Goal: Task Accomplishment & Management: Use online tool/utility

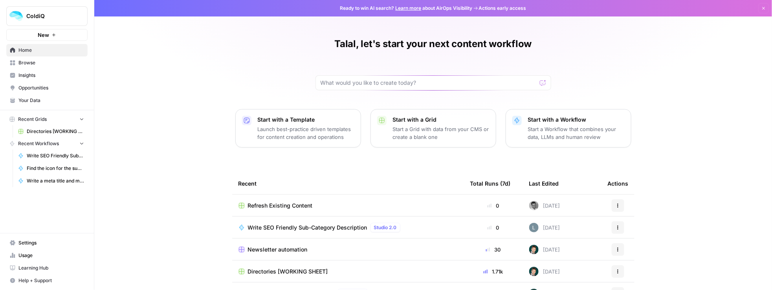
click at [48, 38] on span "New" at bounding box center [43, 35] width 11 height 8
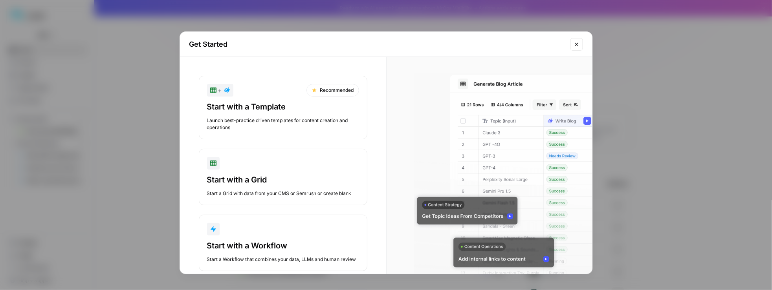
click at [130, 97] on div "Get Started + Recommended Start with a Template Launch best-practice driven tem…" at bounding box center [386, 145] width 772 height 290
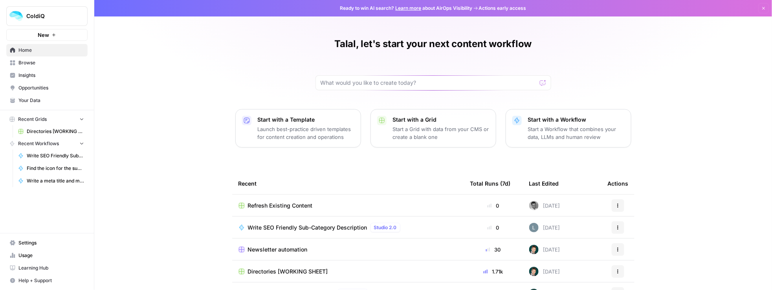
click at [293, 203] on span "Refresh Existing Content" at bounding box center [280, 206] width 65 height 8
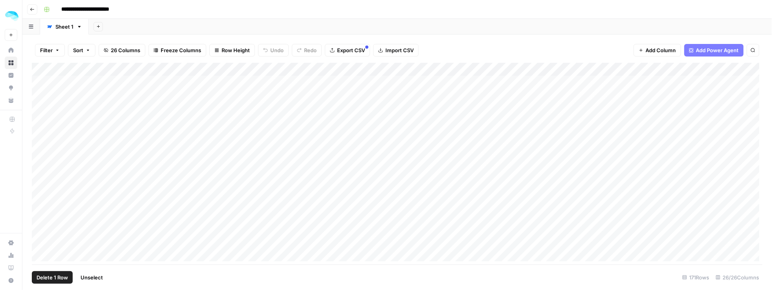
click at [38, 82] on div "Add Column" at bounding box center [397, 164] width 731 height 202
click at [79, 26] on icon "button" at bounding box center [79, 27] width 3 height 2
click at [713, 47] on span "Add Power Agent" at bounding box center [717, 50] width 43 height 8
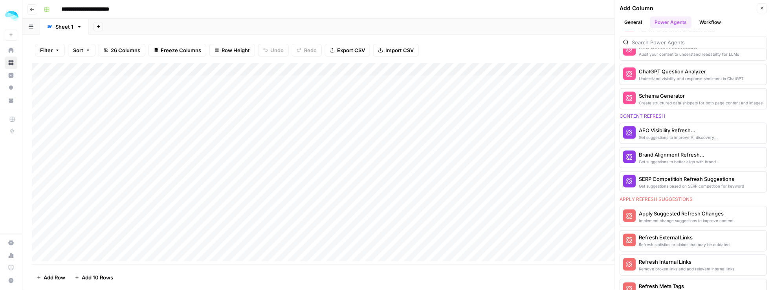
scroll to position [370, 0]
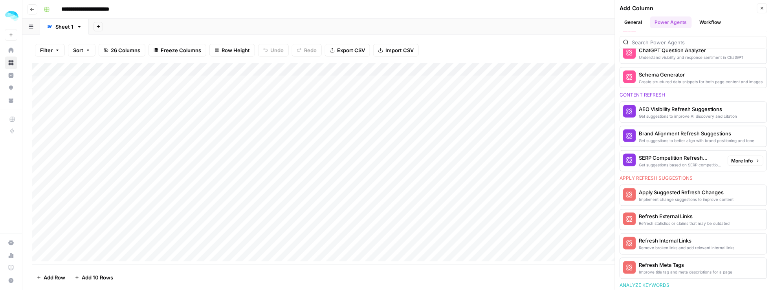
click at [660, 157] on div "SERP Competition Refresh Suggestions" at bounding box center [680, 158] width 82 height 8
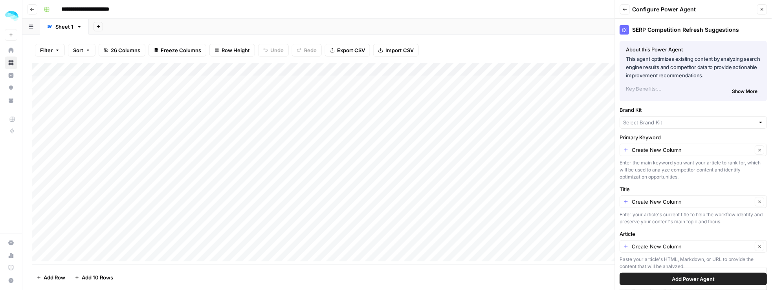
type input "ColdIQ"
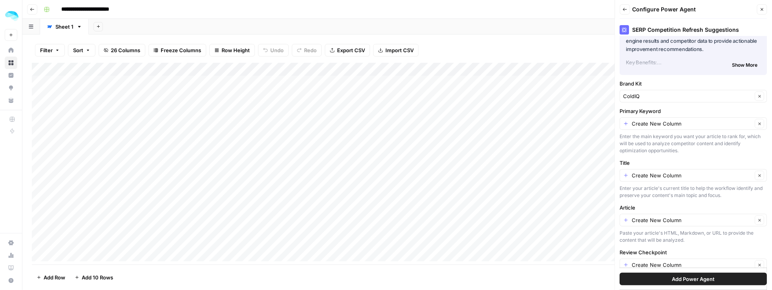
scroll to position [51, 0]
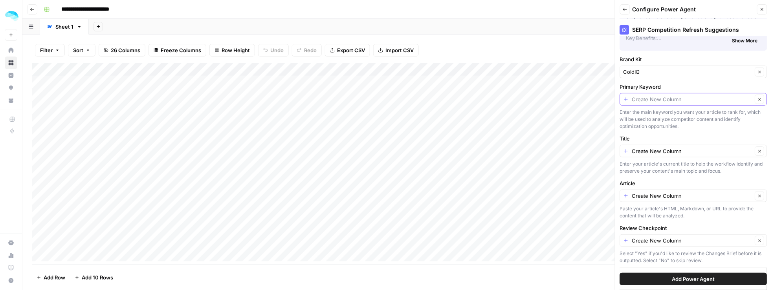
click at [658, 99] on input "Primary Keyword" at bounding box center [692, 99] width 121 height 8
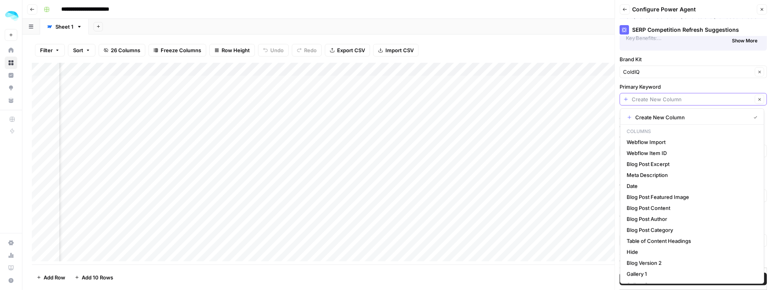
scroll to position [0, 550]
type input "Create New Column"
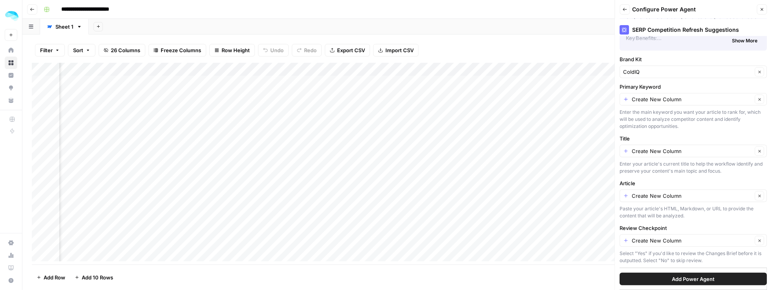
click at [672, 78] on div "SERP Competition Refresh Suggestions About this Power Agent This agent optimize…" at bounding box center [693, 154] width 157 height 271
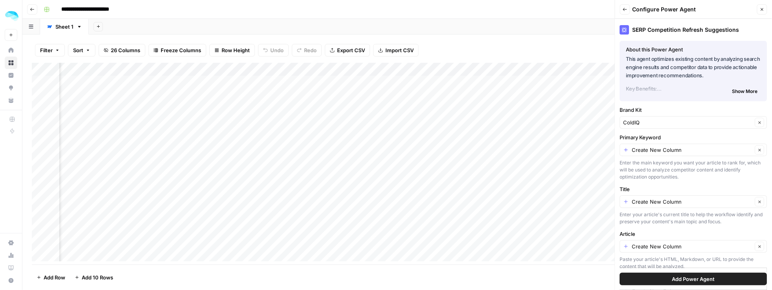
click at [626, 10] on icon "button" at bounding box center [624, 9] width 5 height 5
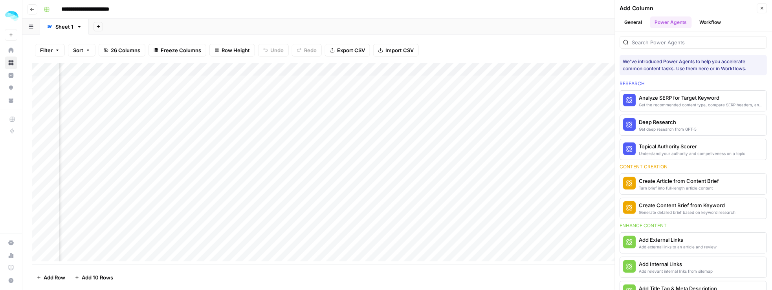
scroll to position [370, 0]
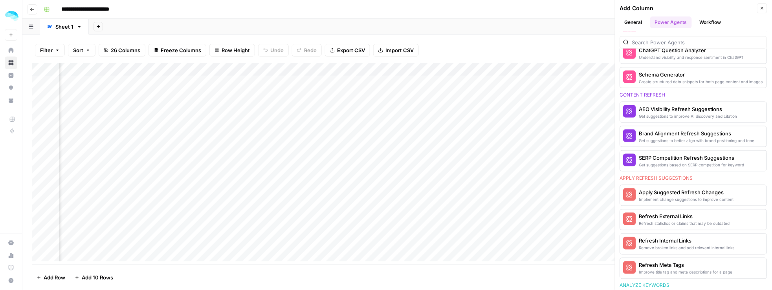
click at [579, 22] on div "Add Sheet" at bounding box center [430, 27] width 683 height 16
click at [12, 48] on icon at bounding box center [11, 50] width 5 height 5
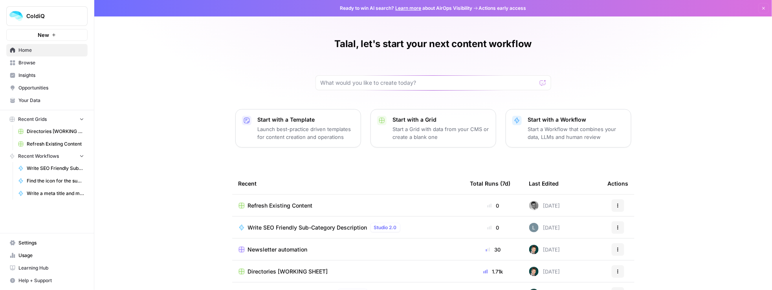
scroll to position [46, 0]
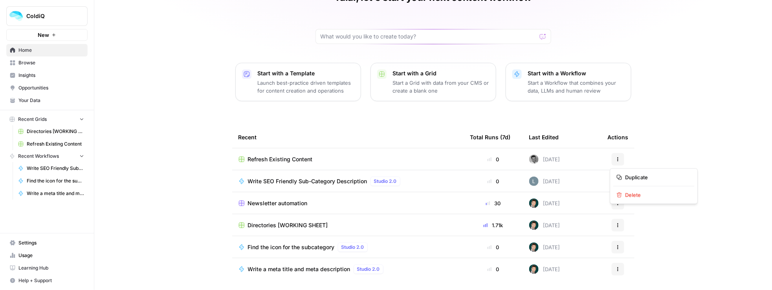
click at [618, 159] on button "Actions" at bounding box center [617, 159] width 13 height 13
click at [630, 196] on span "Delete" at bounding box center [656, 195] width 63 height 8
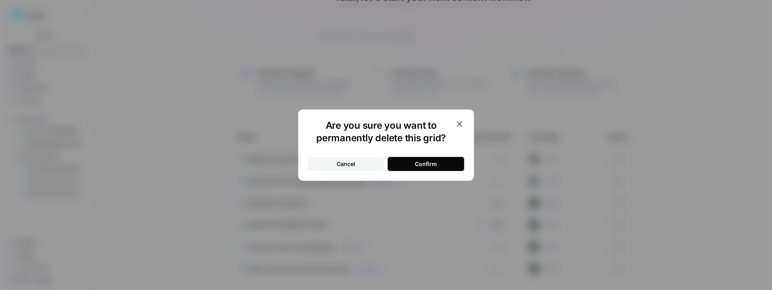
click at [381, 163] on button "Cancel" at bounding box center [346, 164] width 77 height 14
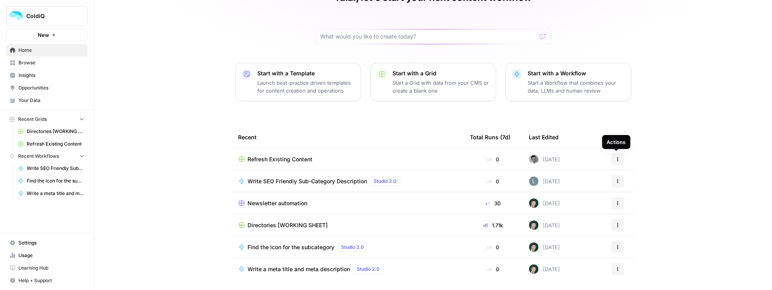
click at [615, 157] on icon "button" at bounding box center [617, 159] width 5 height 5
click at [633, 191] on span "Delete" at bounding box center [656, 195] width 63 height 8
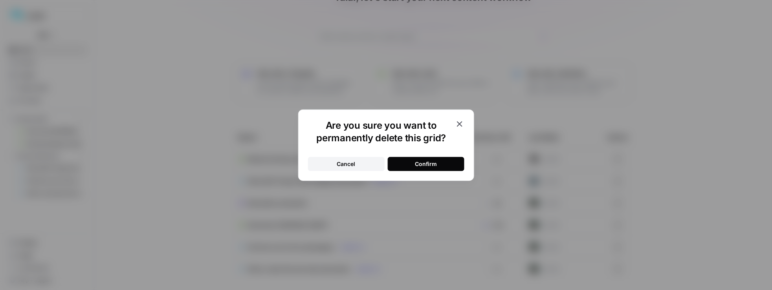
click at [410, 168] on button "Confirm" at bounding box center [426, 164] width 77 height 14
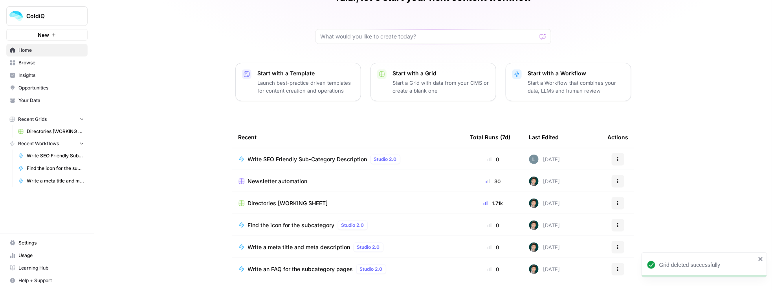
scroll to position [0, 0]
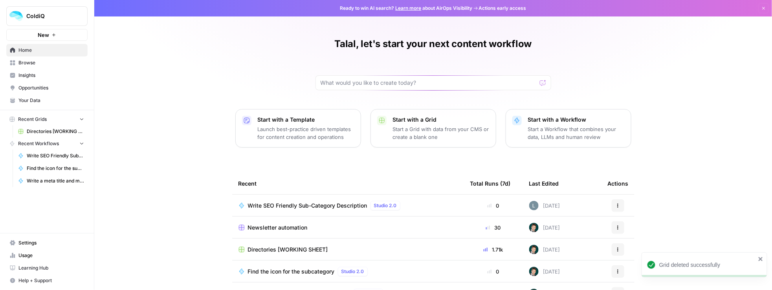
click at [276, 113] on button "Start with a Template Launch best-practice driven templates for content creatio…" at bounding box center [298, 128] width 126 height 38
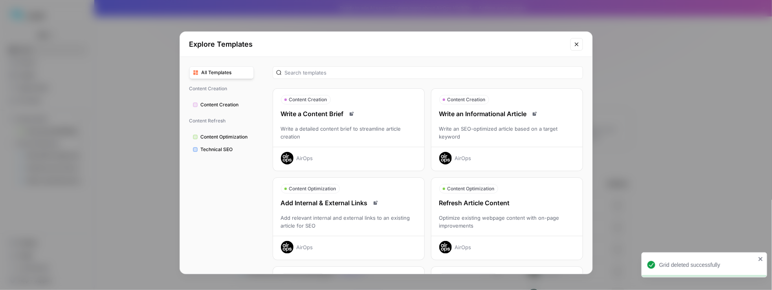
scroll to position [55, 0]
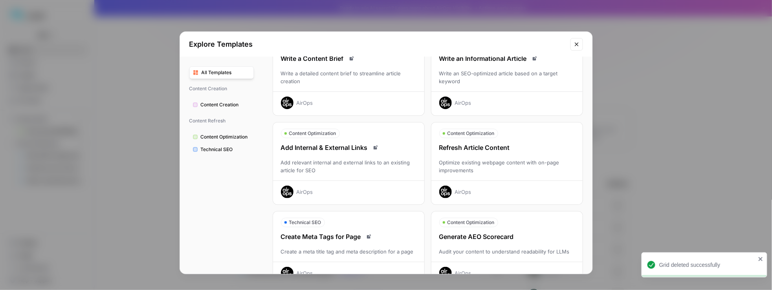
click at [467, 155] on div "Refresh Article Content Optimize existing webpage content with on-page improvem…" at bounding box center [506, 170] width 151 height 55
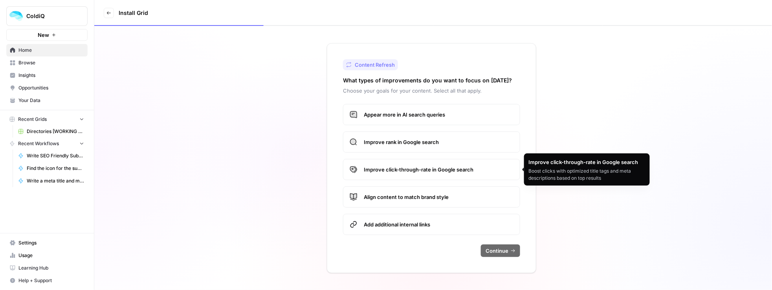
click at [421, 138] on span "Improve rank in Google search" at bounding box center [439, 142] width 150 height 8
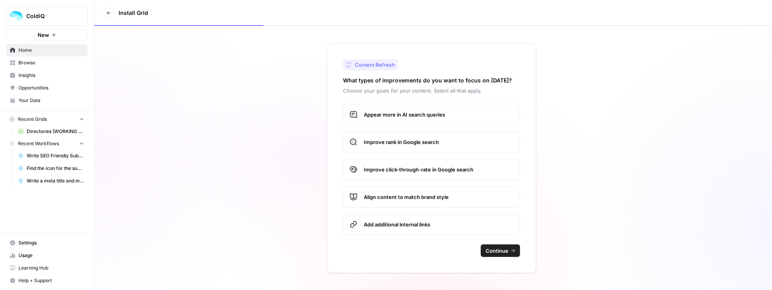
click at [443, 166] on span "Improve click-through-rate in Google search" at bounding box center [439, 170] width 150 height 8
click at [424, 117] on span "Appear more in AI search queries" at bounding box center [439, 115] width 150 height 8
click at [501, 251] on span "Continue" at bounding box center [496, 251] width 23 height 8
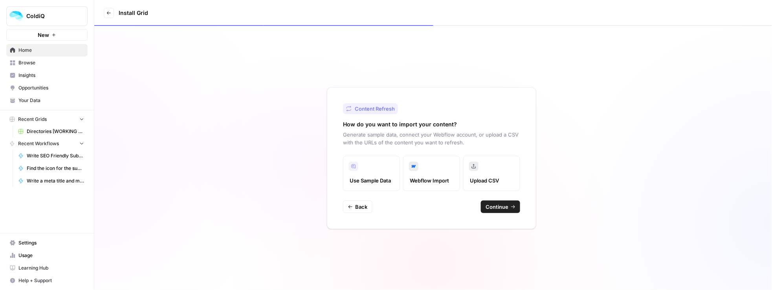
click at [419, 167] on label "Webflow Import" at bounding box center [431, 173] width 57 height 35
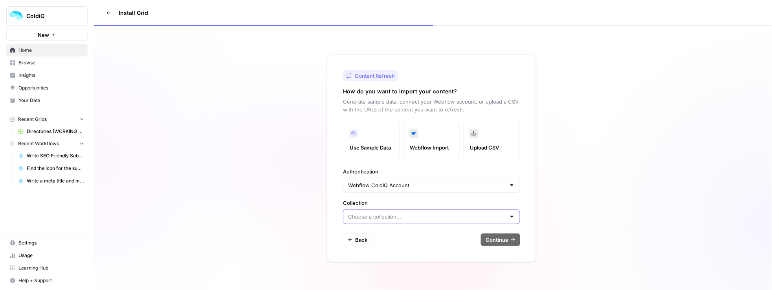
click at [408, 213] on input "Collection" at bounding box center [426, 217] width 157 height 8
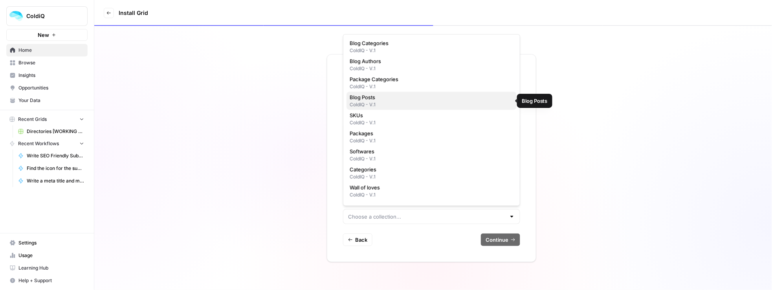
click at [412, 104] on div "ColdIQ - V.1" at bounding box center [431, 104] width 164 height 7
type input "Blog Posts"
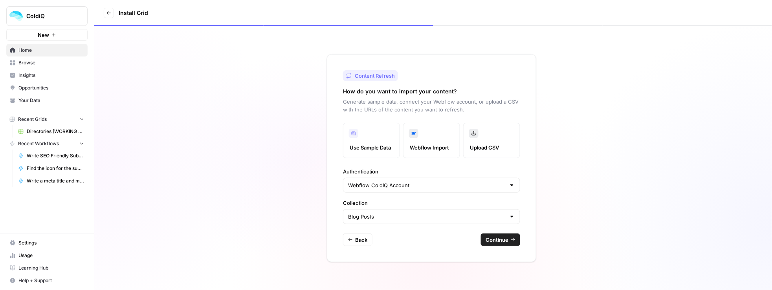
click at [491, 235] on button "Continue" at bounding box center [500, 240] width 39 height 13
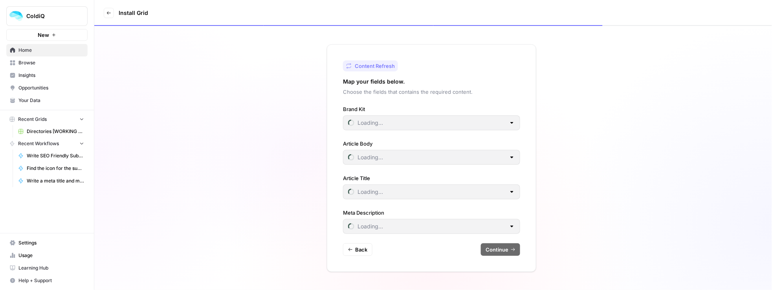
type input "ColdIQ"
type input "Meta Description"
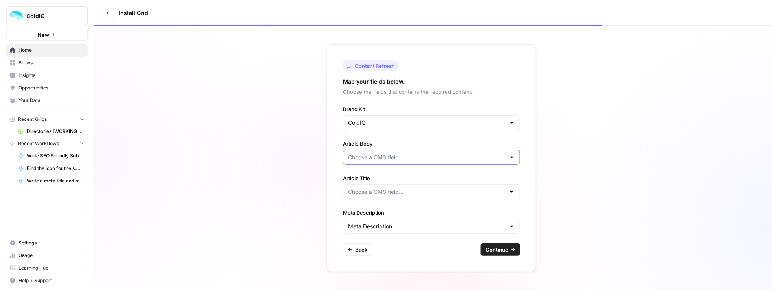
click at [413, 159] on input "Article Body" at bounding box center [426, 158] width 157 height 8
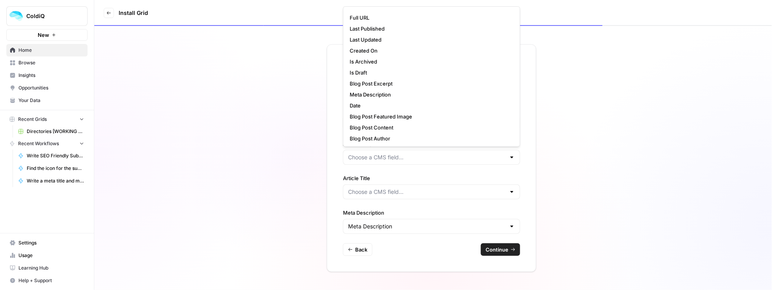
scroll to position [23, 0]
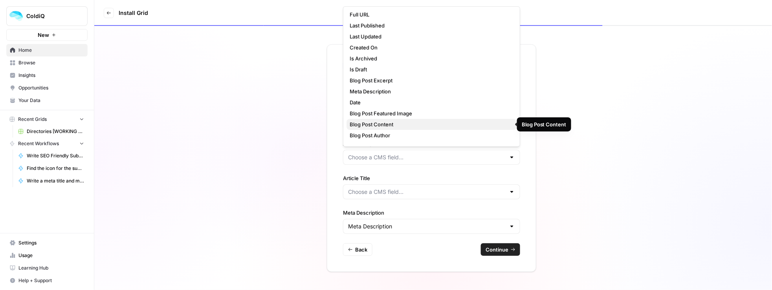
click at [402, 124] on span "Blog Post Content" at bounding box center [429, 125] width 161 height 8
type input "Blog Post Content"
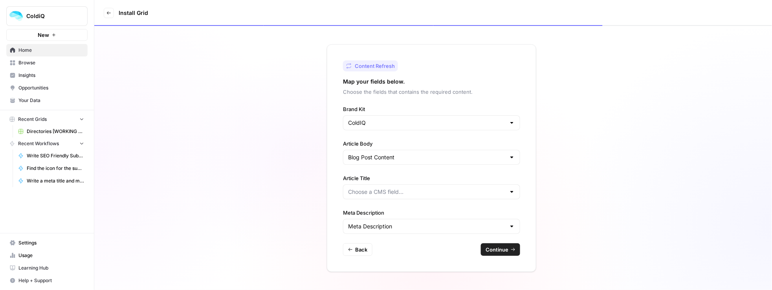
click at [406, 182] on div "Article Title" at bounding box center [431, 186] width 177 height 25
click at [406, 189] on input "Article Title" at bounding box center [426, 192] width 157 height 8
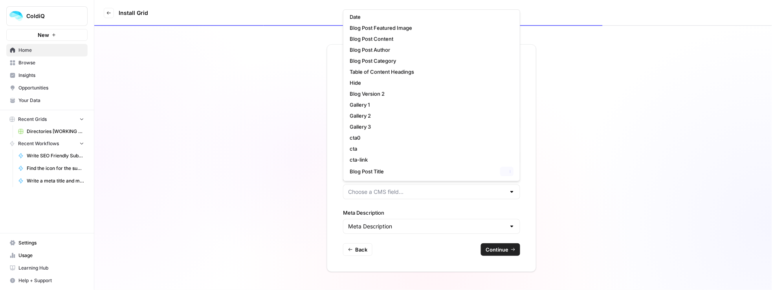
scroll to position [123, 0]
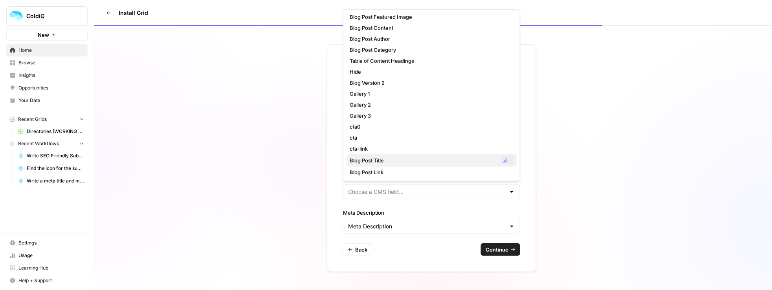
click at [383, 163] on span "Blog Post Title" at bounding box center [422, 161] width 147 height 8
type input "Blog Post Title"
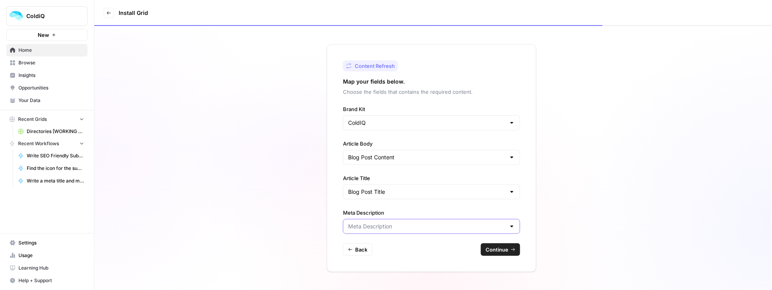
click at [393, 227] on input "Meta Description" at bounding box center [426, 227] width 157 height 8
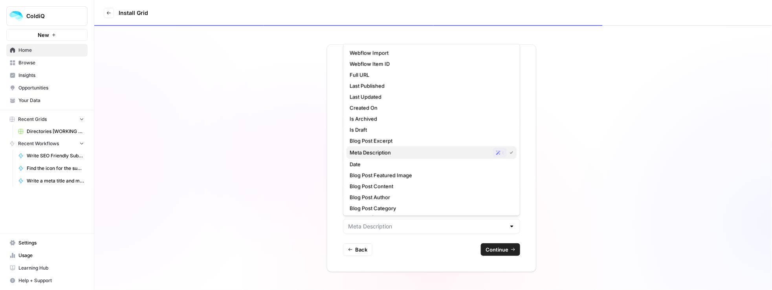
click at [388, 154] on span "Meta Description" at bounding box center [419, 153] width 140 height 8
type input "Meta Description"
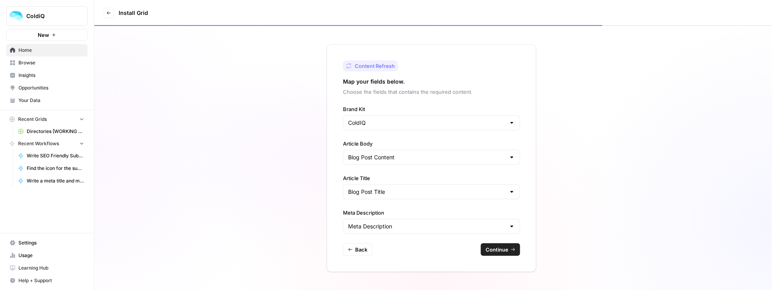
click at [370, 165] on div "Brand Kit ColdIQ Article Body Blog Post Content Article Title Blog Post Title M…" at bounding box center [431, 169] width 177 height 129
click at [369, 159] on input "Article Body" at bounding box center [426, 158] width 157 height 8
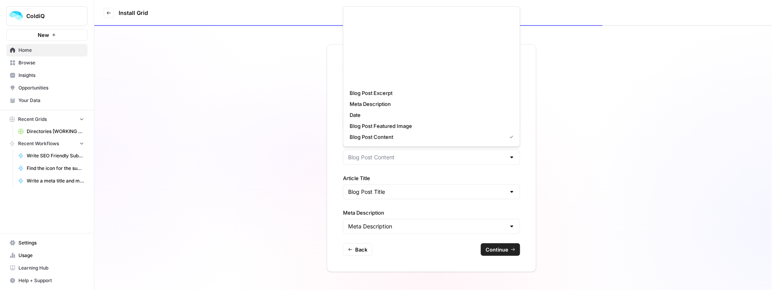
scroll to position [0, 0]
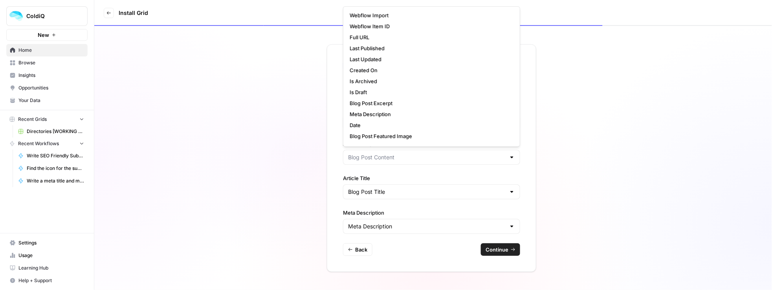
type input "Blog Post Content"
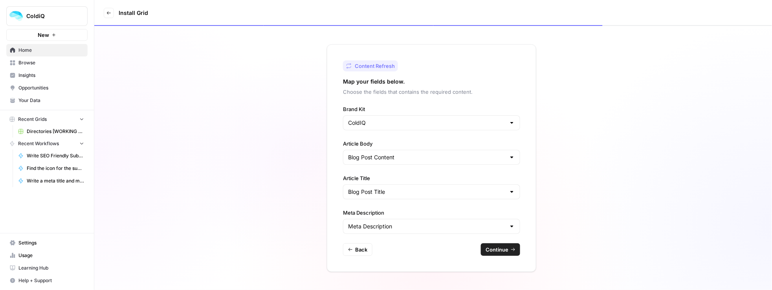
click at [335, 136] on div "Content Refresh Map your fields below. Choose the fields that contains the requ…" at bounding box center [431, 158] width 209 height 228
click at [488, 247] on span "Continue" at bounding box center [496, 250] width 23 height 8
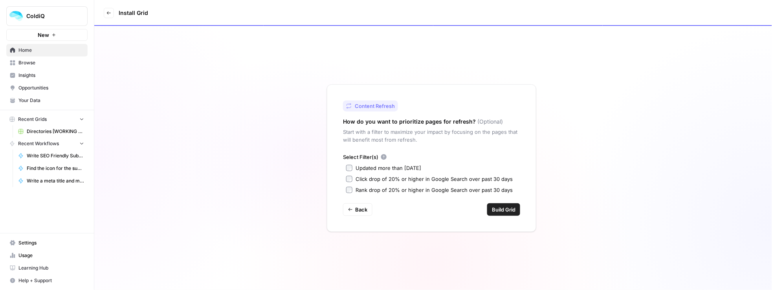
click at [397, 168] on div "Updated more than [DATE]" at bounding box center [388, 168] width 66 height 8
click at [399, 177] on div "Click drop of 20% or higher in Google Search over past 30 days" at bounding box center [433, 179] width 157 height 8
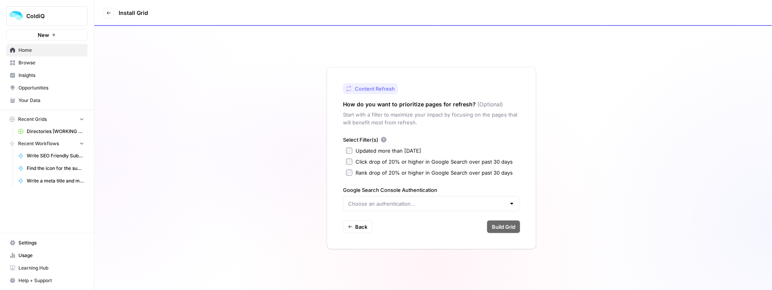
click at [398, 175] on div "Rank drop of 20% or higher in Google Search over past 30 days" at bounding box center [433, 173] width 157 height 8
click at [404, 206] on input "Google Search Console Authentication" at bounding box center [426, 204] width 157 height 8
click at [415, 183] on div "Select Filter(s) Updated more than [DATE] Click drop of 20% or higher in Google…" at bounding box center [431, 173] width 177 height 75
click at [405, 172] on div "Rank drop of 20% or higher in Google Search over past 30 days" at bounding box center [433, 173] width 157 height 8
click at [406, 163] on div "Click drop of 20% or higher in Google Search over past 30 days" at bounding box center [433, 162] width 157 height 8
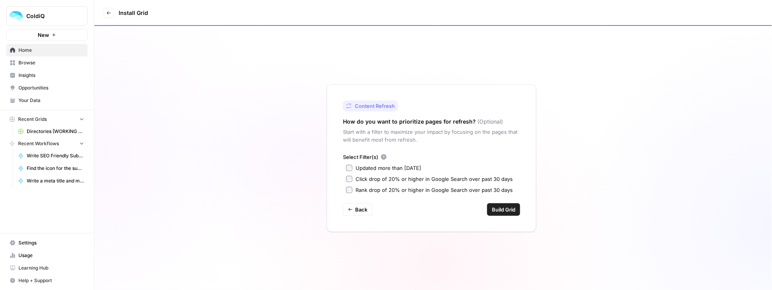
click at [394, 180] on div "Click drop of 20% or higher in Google Search over past 30 days" at bounding box center [433, 179] width 157 height 8
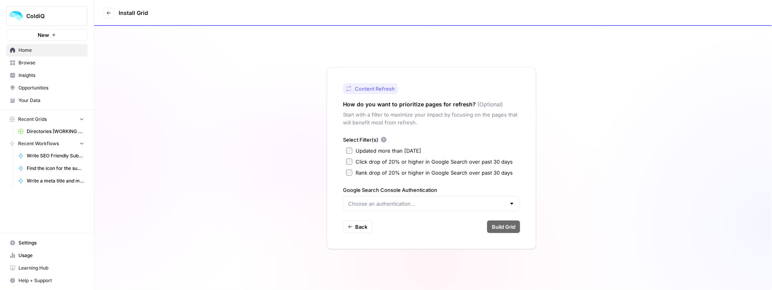
click at [406, 159] on div "Click drop of 20% or higher in Google Search over past 30 days" at bounding box center [433, 162] width 157 height 8
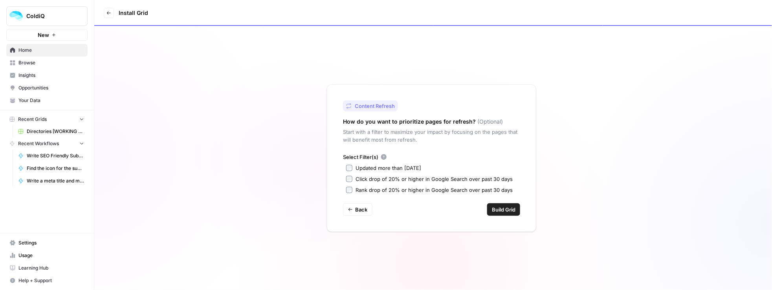
click at [398, 181] on div "Click drop of 20% or higher in Google Search over past 30 days" at bounding box center [433, 179] width 157 height 8
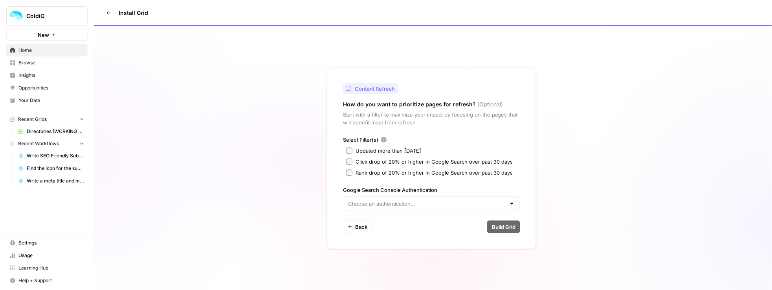
click at [403, 161] on div "Click drop of 20% or higher in Google Search over past 30 days" at bounding box center [433, 162] width 157 height 8
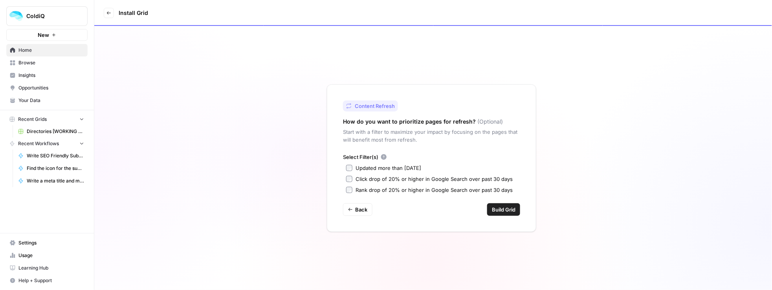
click at [499, 208] on span "Build Grid" at bounding box center [504, 210] width 24 height 8
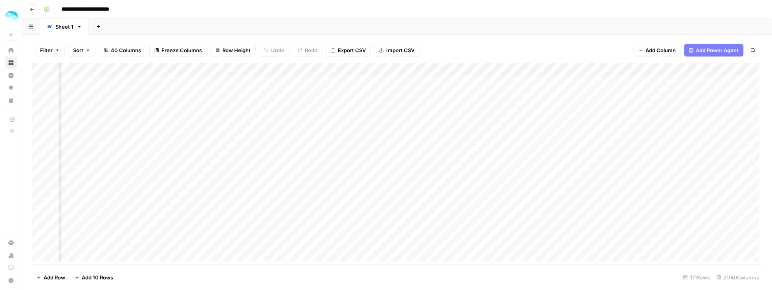
scroll to position [0, 409]
click at [377, 82] on div "Add Column" at bounding box center [397, 164] width 731 height 202
click at [505, 82] on div "Add Column" at bounding box center [397, 164] width 731 height 202
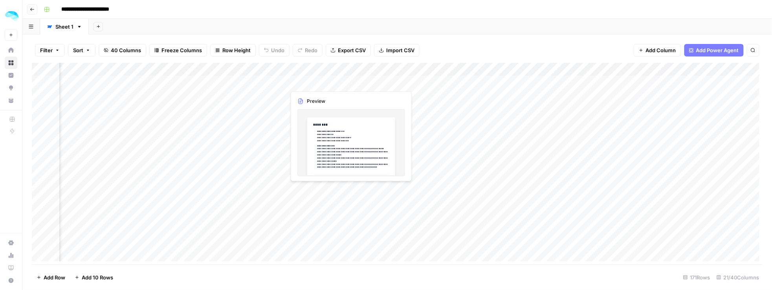
click at [318, 79] on div "Add Column" at bounding box center [397, 164] width 731 height 202
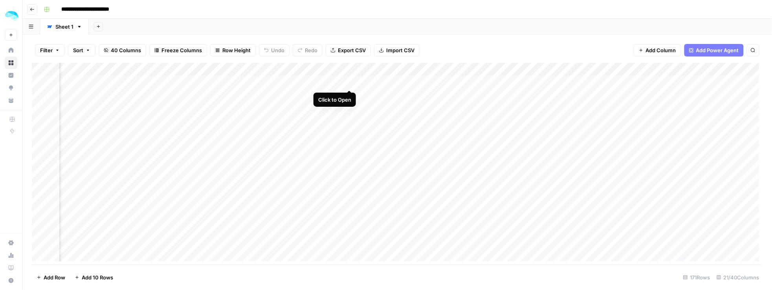
click at [349, 82] on div "Add Column" at bounding box center [397, 164] width 731 height 202
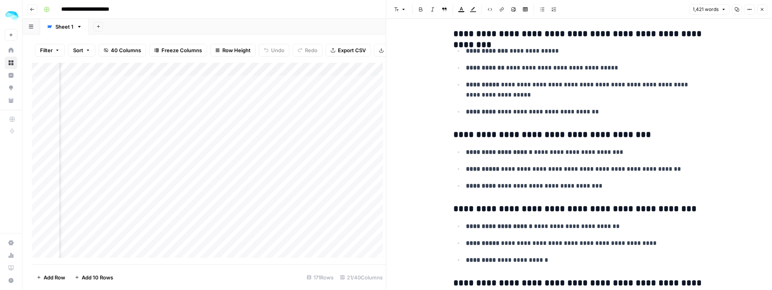
scroll to position [3614, 0]
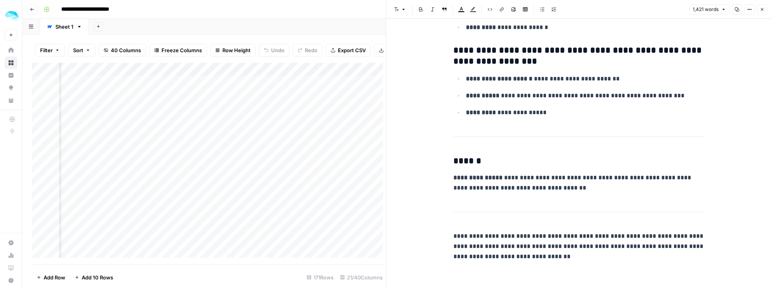
click at [761, 11] on icon "button" at bounding box center [761, 9] width 5 height 5
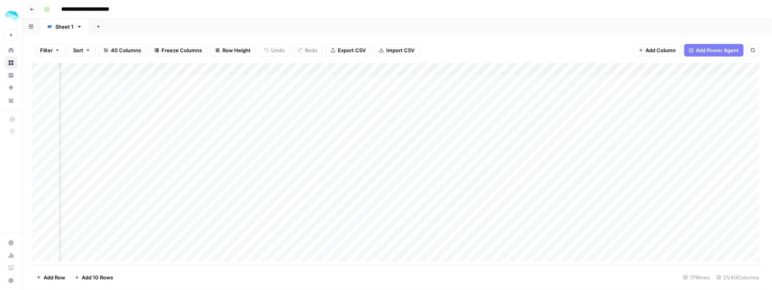
click at [327, 104] on div "Add Column" at bounding box center [397, 164] width 731 height 202
click at [170, 72] on div "Add Column" at bounding box center [397, 164] width 731 height 202
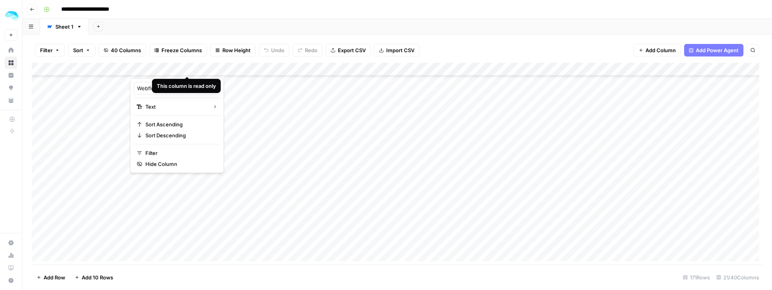
click at [185, 69] on div at bounding box center [186, 71] width 113 height 16
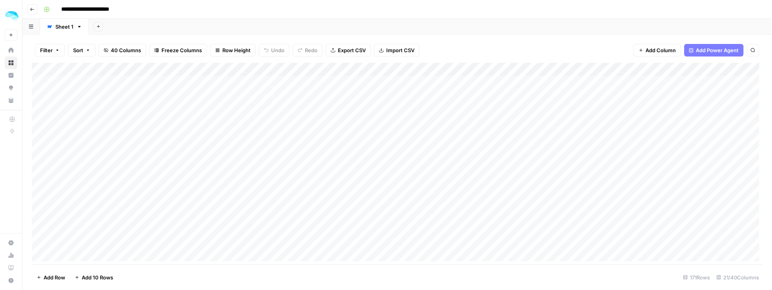
scroll to position [0, 0]
click at [49, 87] on div "Add Column" at bounding box center [397, 164] width 731 height 202
click at [52, 81] on div "Add Column" at bounding box center [397, 164] width 731 height 202
